Goal: Navigation & Orientation: Find specific page/section

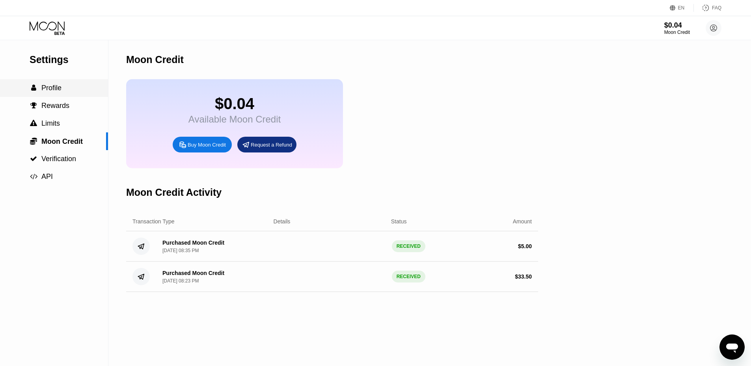
click at [65, 92] on div " Profile" at bounding box center [54, 88] width 108 height 8
